Goal: Navigation & Orientation: Find specific page/section

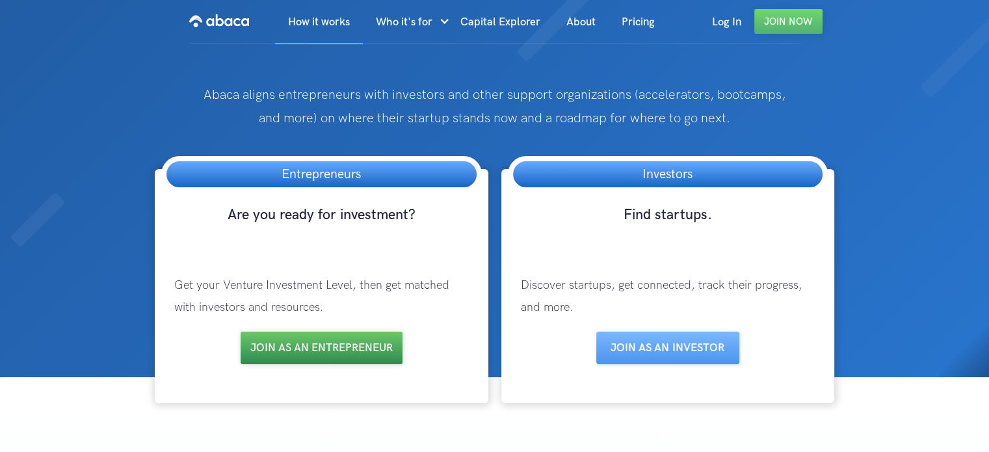
click at [328, 345] on link "Join as an entrepreneur" at bounding box center [322, 348] width 162 height 33
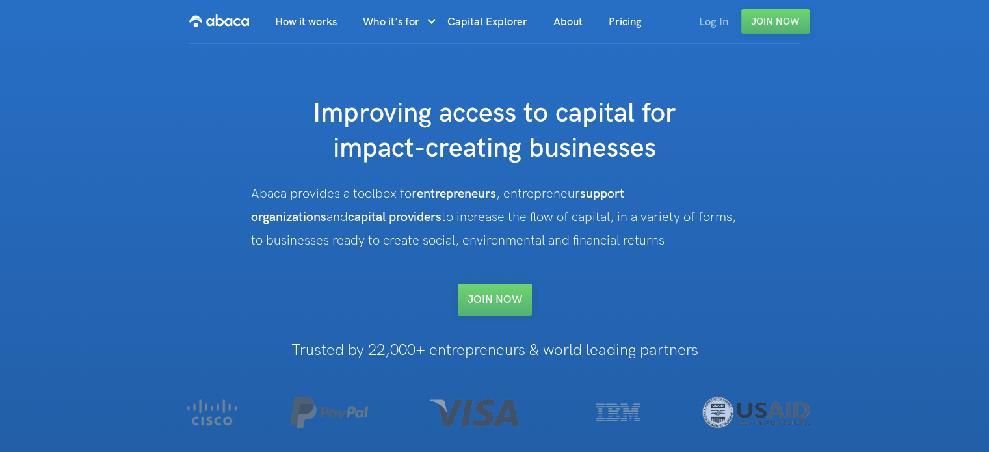
click at [715, 16] on link "Log In" at bounding box center [713, 22] width 55 height 44
click at [714, 24] on link "Log In" at bounding box center [713, 22] width 55 height 44
